Goal: Task Accomplishment & Management: Manage account settings

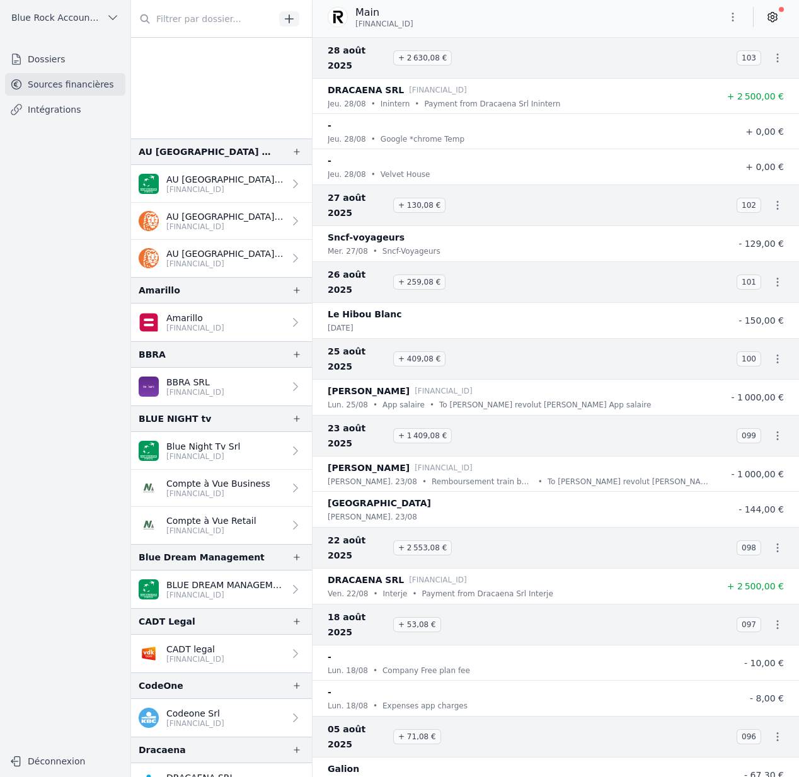
scroll to position [280, 0]
click at [80, 11] on span "Blue Rock Accounting" at bounding box center [56, 17] width 90 height 13
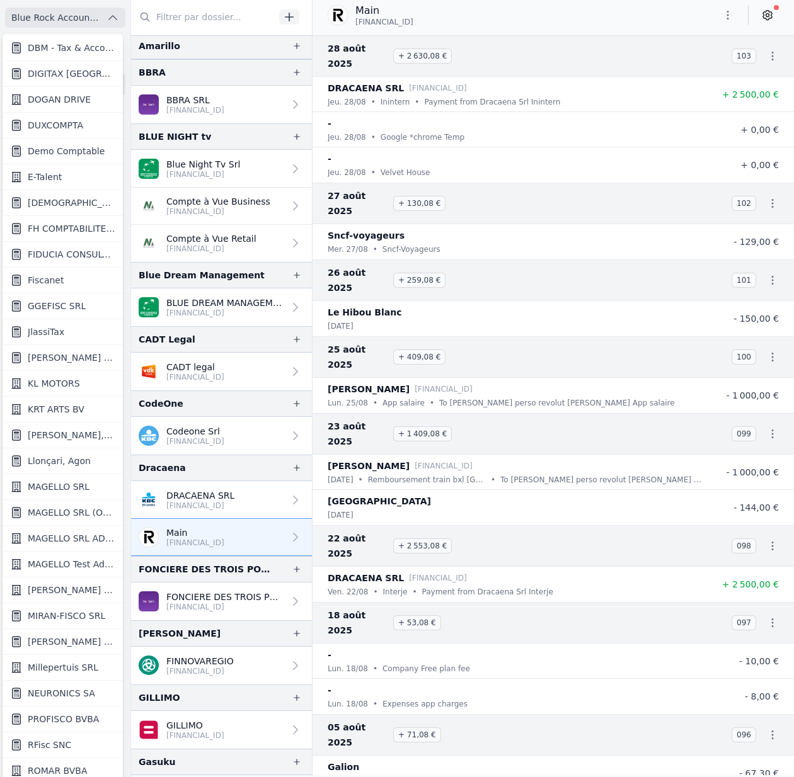
scroll to position [799, 0]
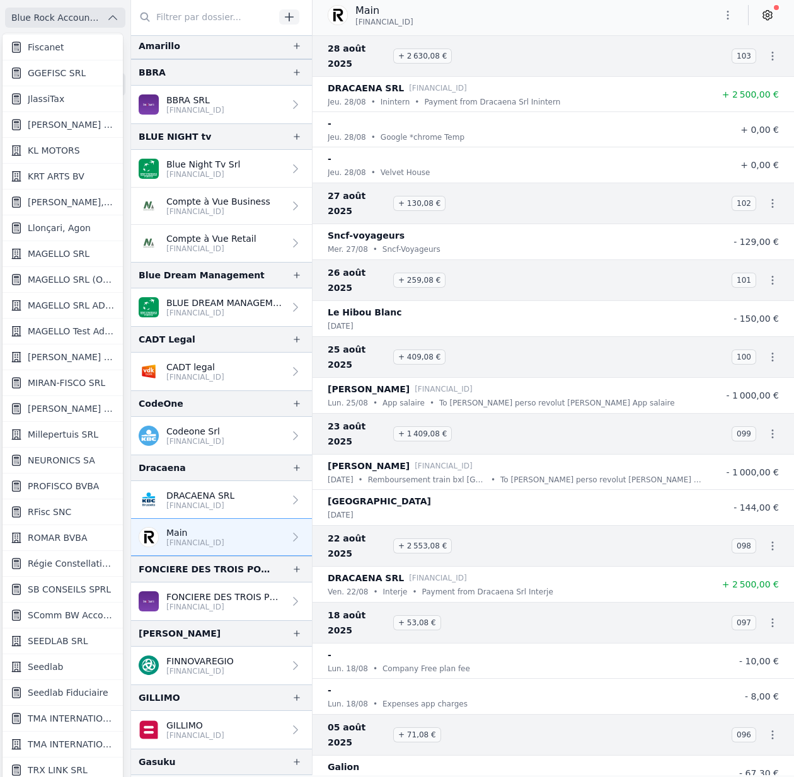
click at [67, 591] on span "SB CONSEILS SPRL" at bounding box center [69, 589] width 83 height 13
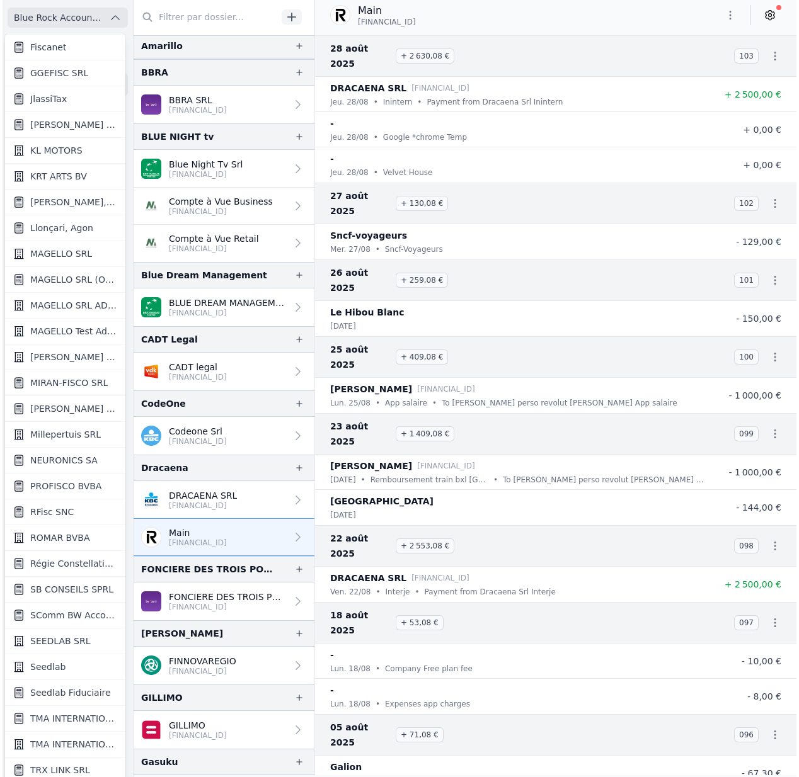
scroll to position [0, 0]
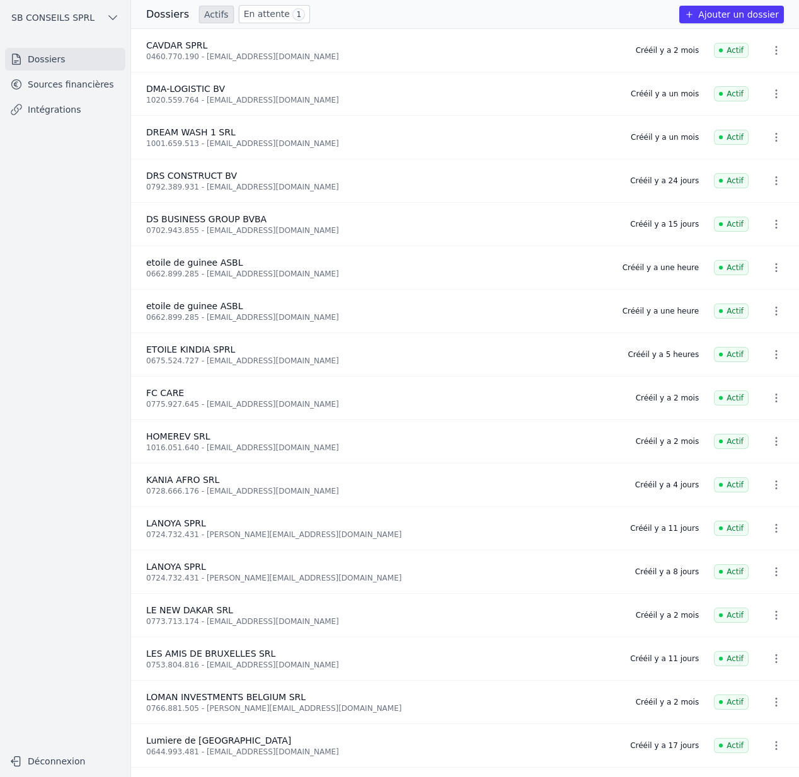
scroll to position [433, 0]
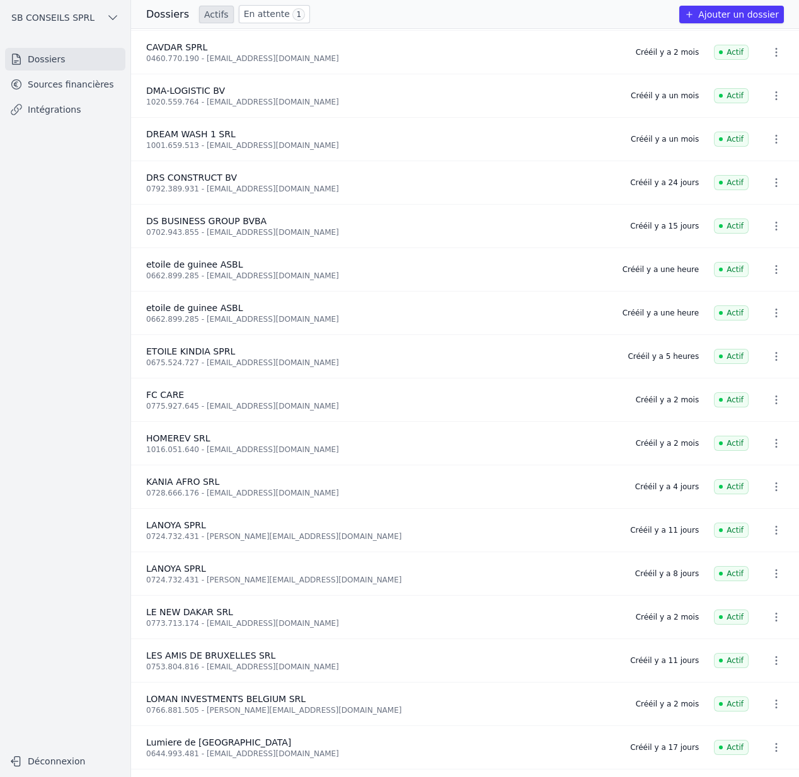
click at [763, 275] on button "button" at bounding box center [775, 270] width 25 height 20
click at [749, 300] on button "Supprimer" at bounding box center [750, 297] width 79 height 25
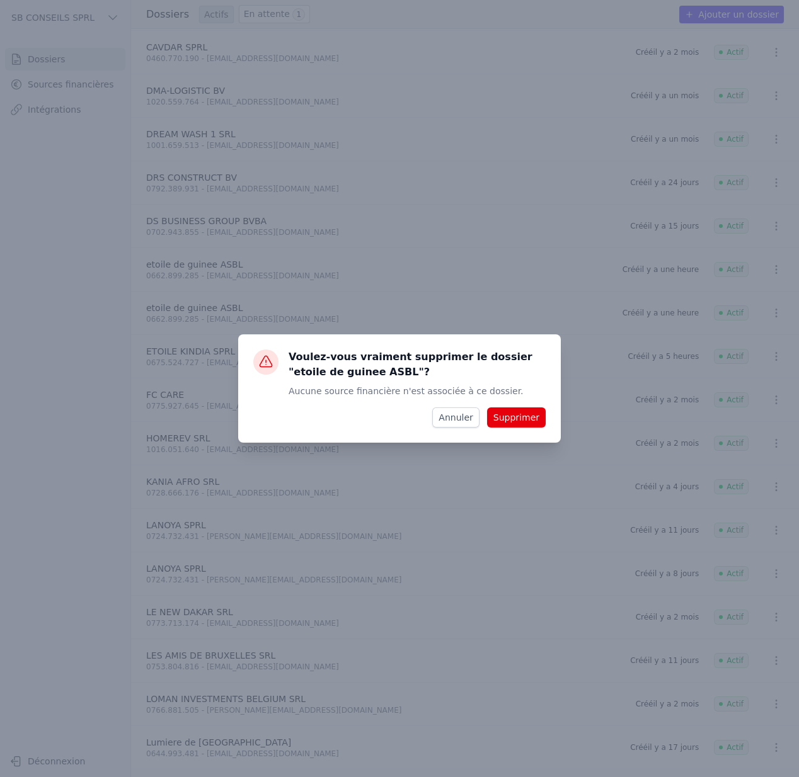
click at [442, 414] on button "Annuler" at bounding box center [455, 418] width 47 height 20
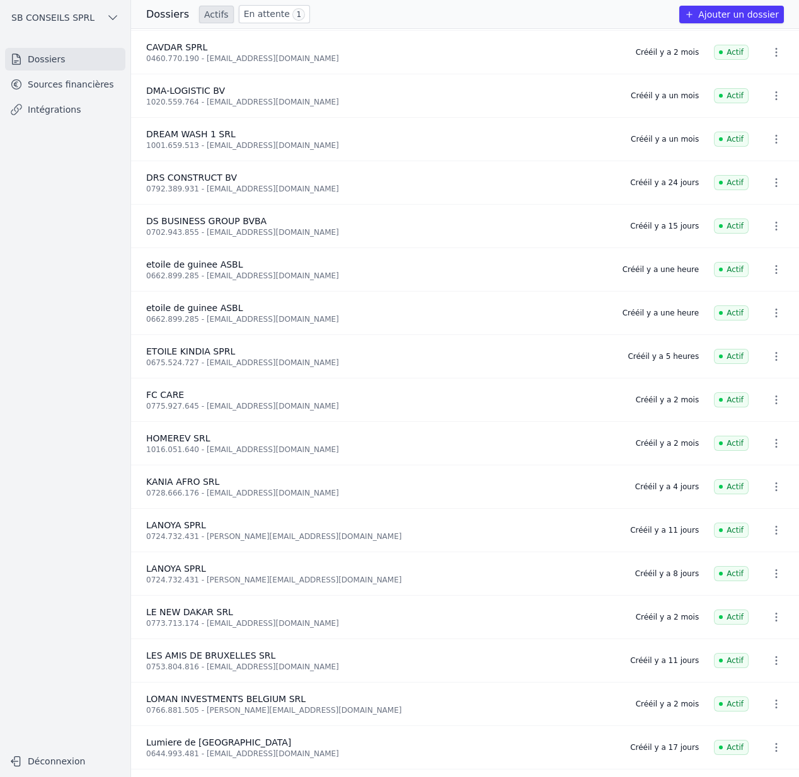
click at [46, 76] on link "Sources financières" at bounding box center [65, 84] width 120 height 23
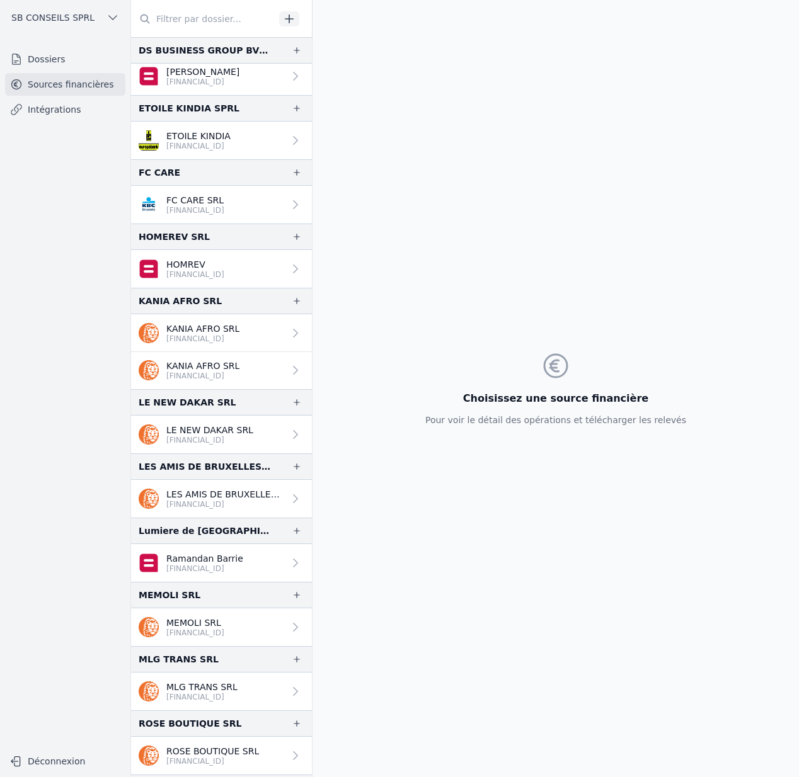
scroll to position [1137, 0]
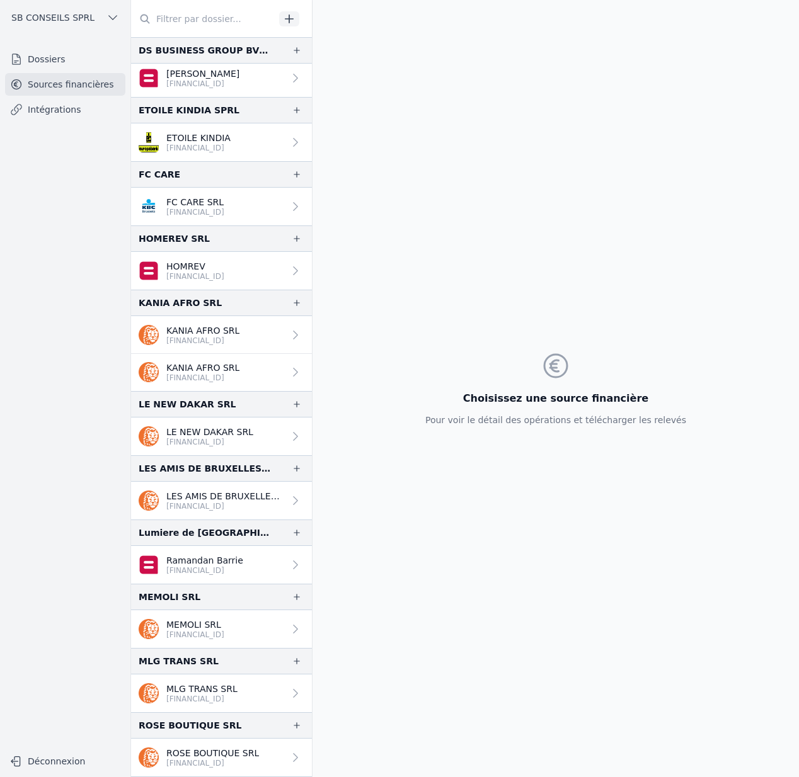
click at [193, 137] on p "ETOILE KINDIA" at bounding box center [198, 138] width 64 height 13
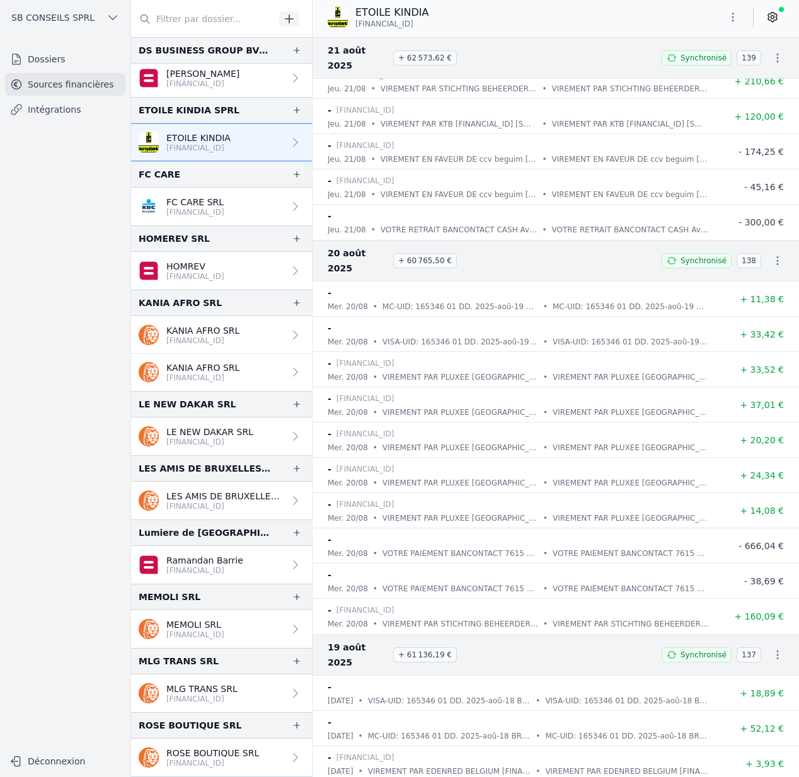
scroll to position [3243, 0]
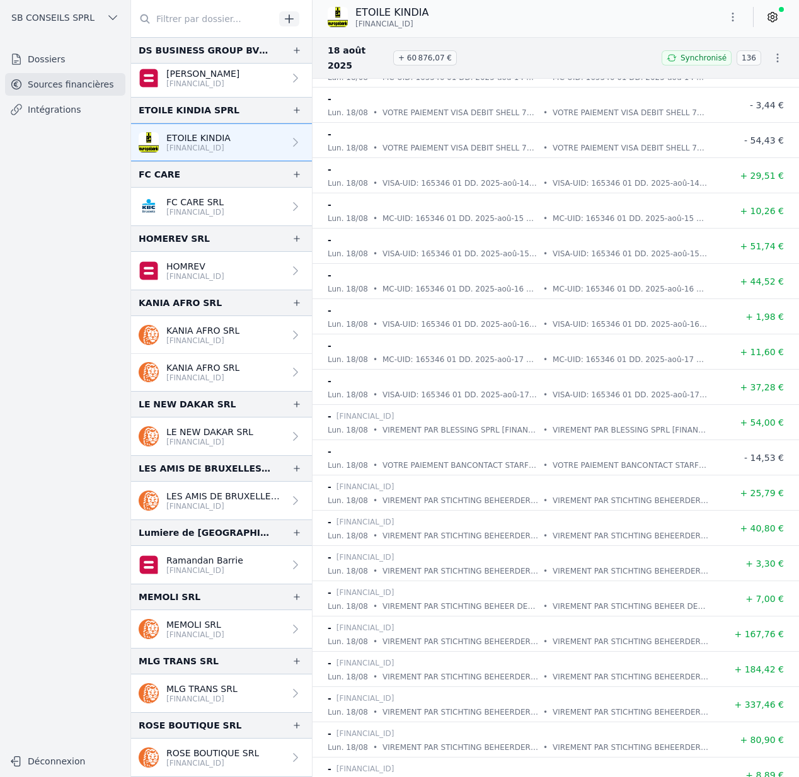
click at [64, 51] on link "Dossiers" at bounding box center [65, 59] width 120 height 23
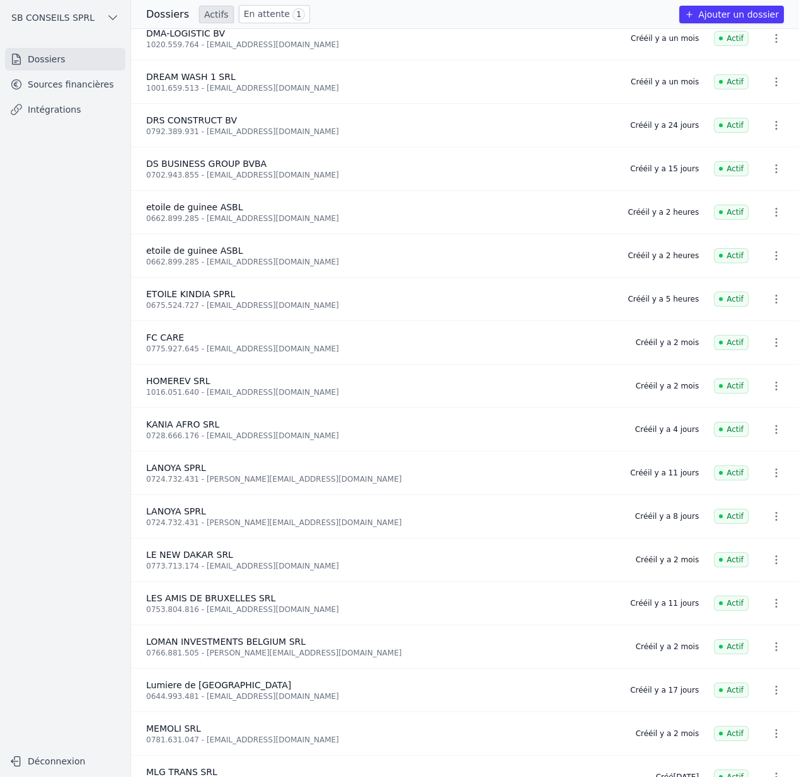
scroll to position [489, 0]
click at [354, 261] on div "0662.899.285 - [EMAIL_ADDRESS][DOMAIN_NAME]" at bounding box center [379, 263] width 466 height 10
click at [770, 251] on icon "button" at bounding box center [776, 257] width 13 height 13
click at [562, 256] on div at bounding box center [399, 388] width 799 height 777
click at [772, 258] on icon "button" at bounding box center [776, 257] width 13 height 13
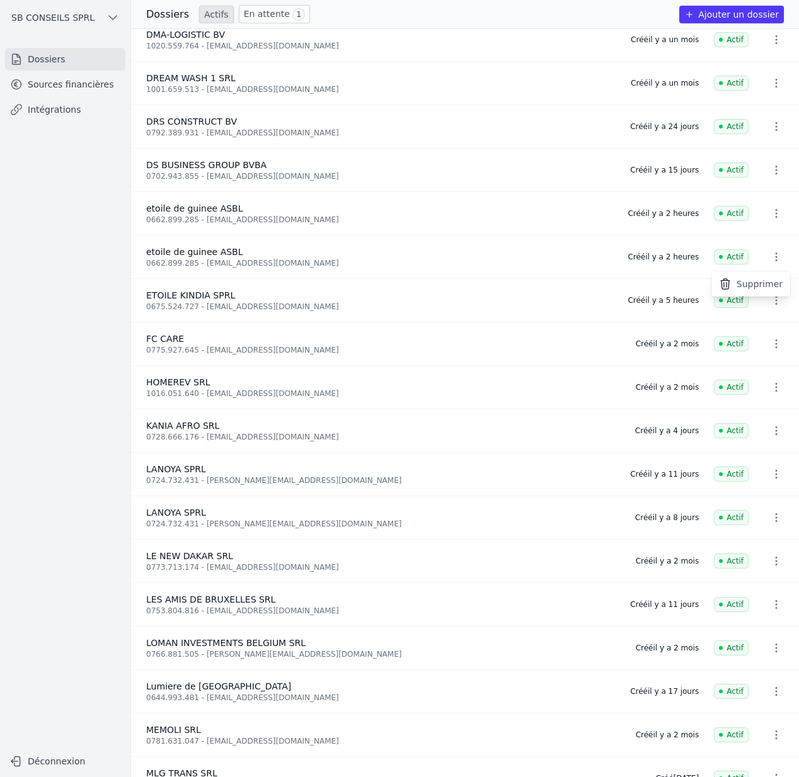
click at [750, 282] on button "Supprimer" at bounding box center [750, 283] width 79 height 25
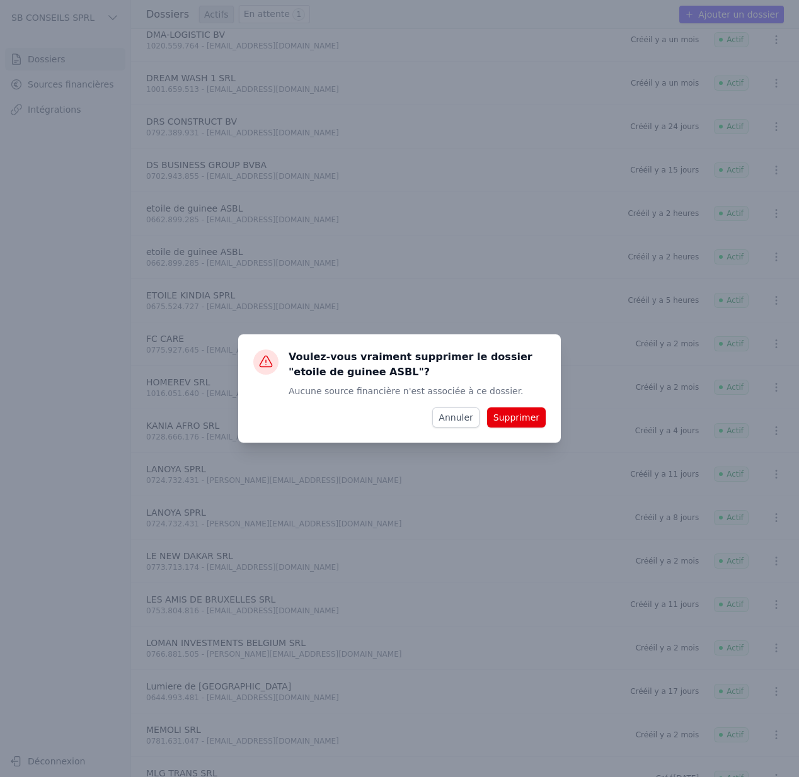
click at [529, 425] on button "Supprimer" at bounding box center [516, 418] width 59 height 20
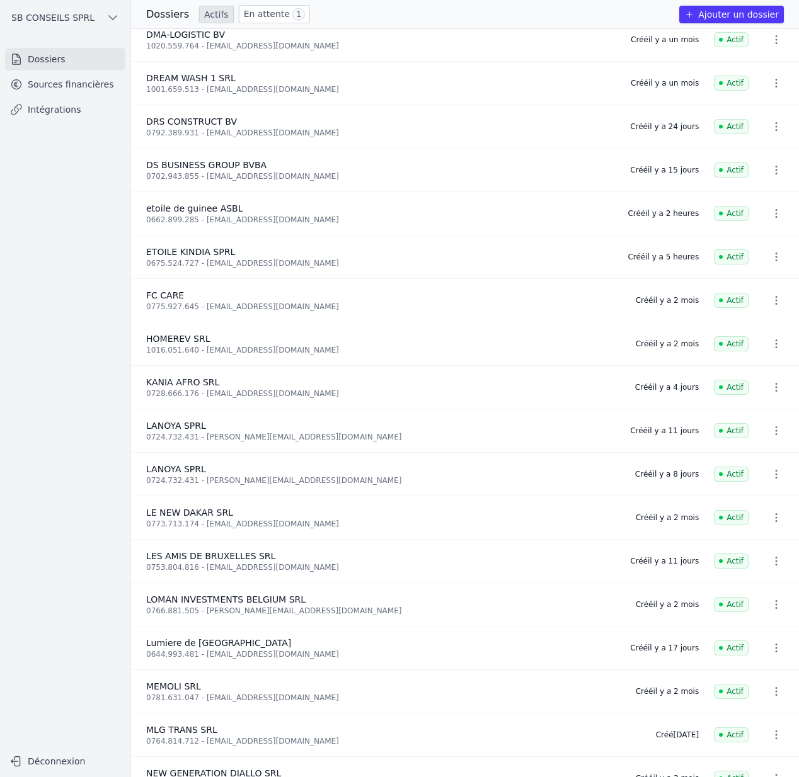
click at [54, 77] on link "Sources financières" at bounding box center [65, 84] width 120 height 23
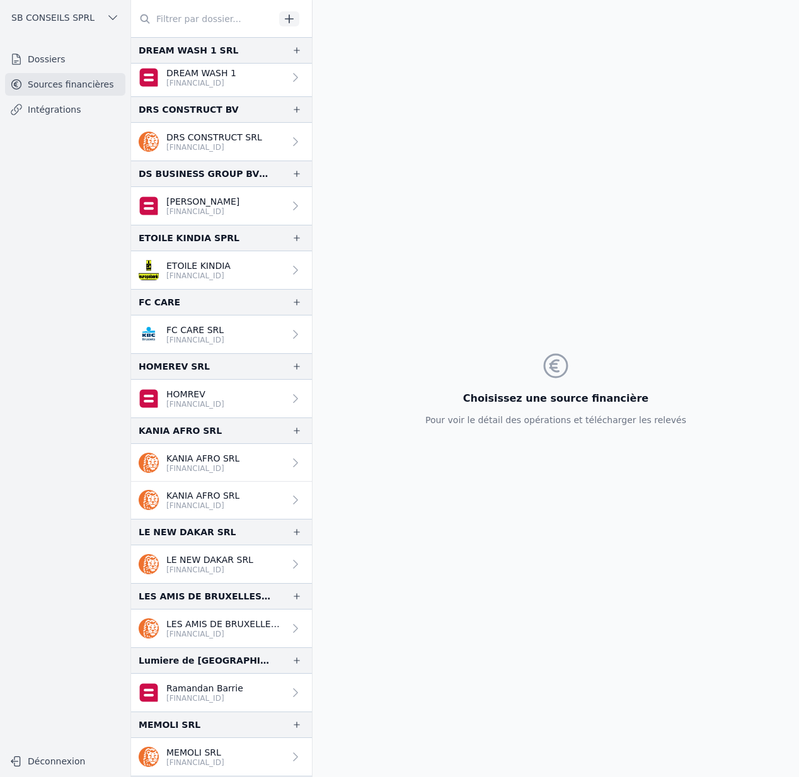
scroll to position [1011, 0]
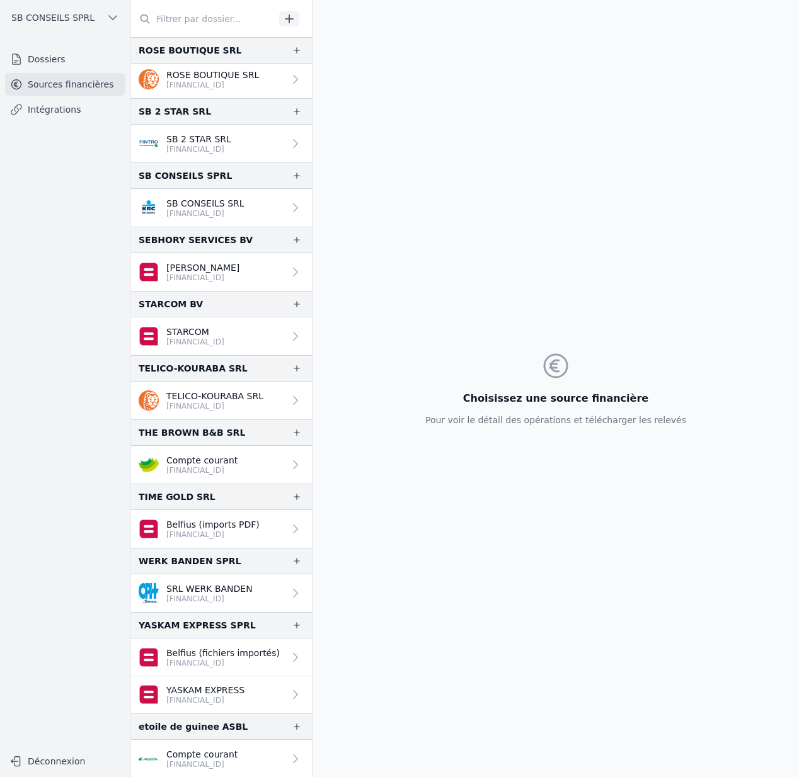
scroll to position [1816, 0]
click at [186, 767] on p "BE21 9734 4427 6303" at bounding box center [201, 764] width 71 height 10
